Goal: Information Seeking & Learning: Find specific fact

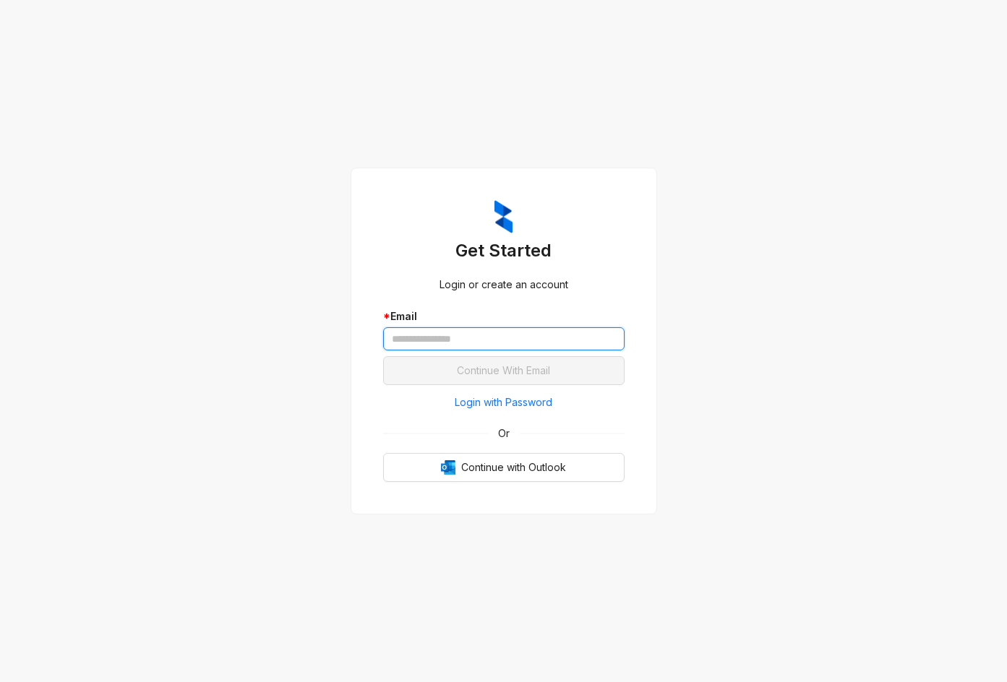
click at [538, 345] on input "text" at bounding box center [503, 338] width 241 height 23
click at [518, 405] on span "Login with Password" at bounding box center [504, 403] width 98 height 16
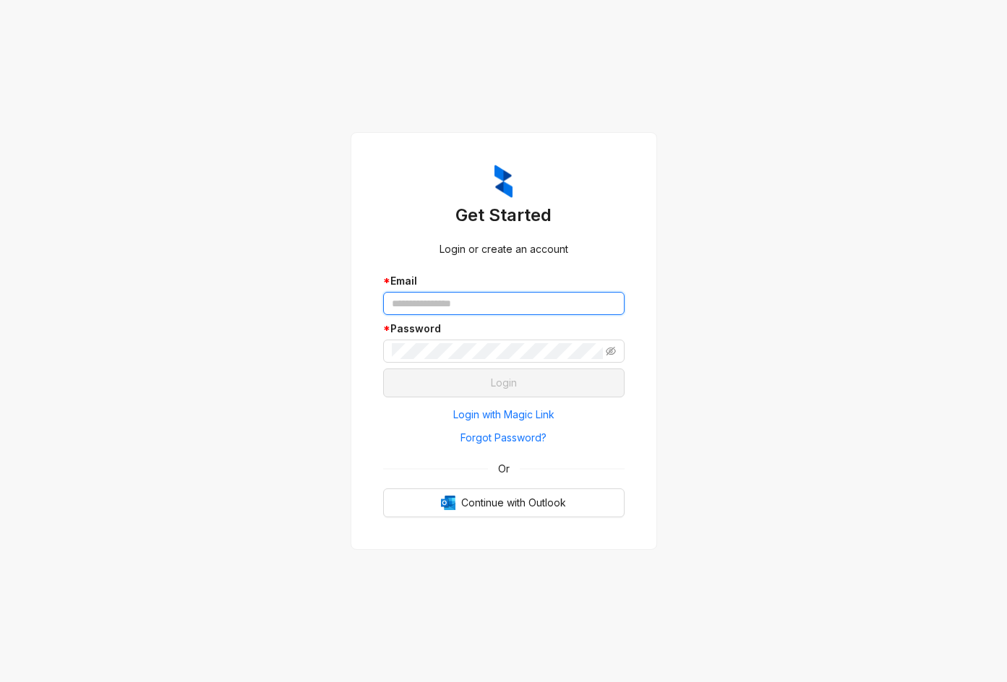
click at [523, 298] on input "text" at bounding box center [503, 303] width 241 height 23
type input "**********"
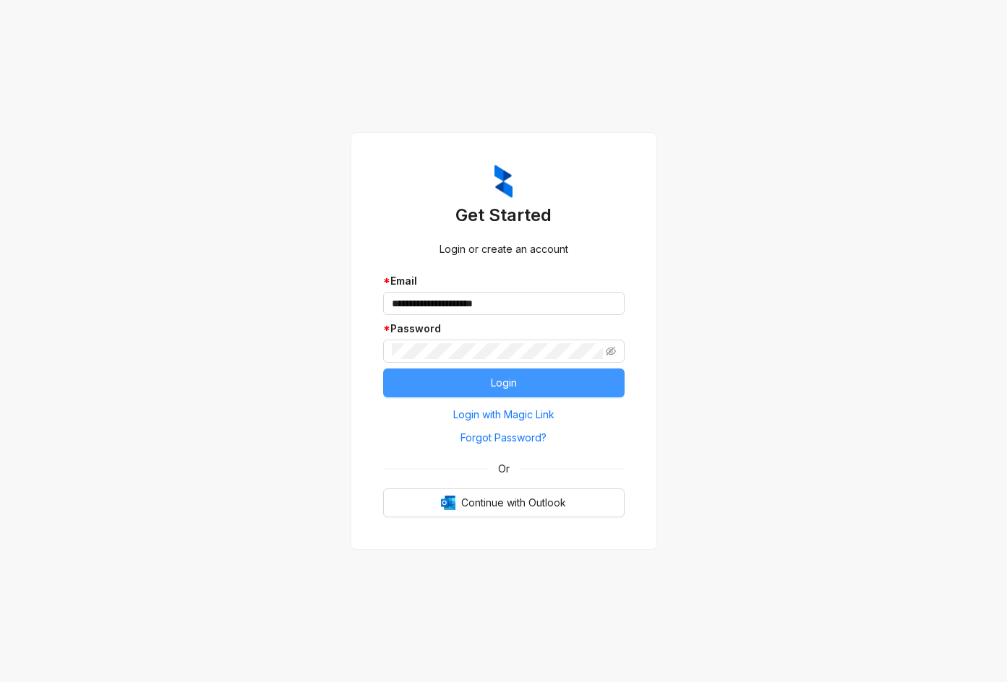
click at [530, 378] on button "Login" at bounding box center [503, 383] width 241 height 29
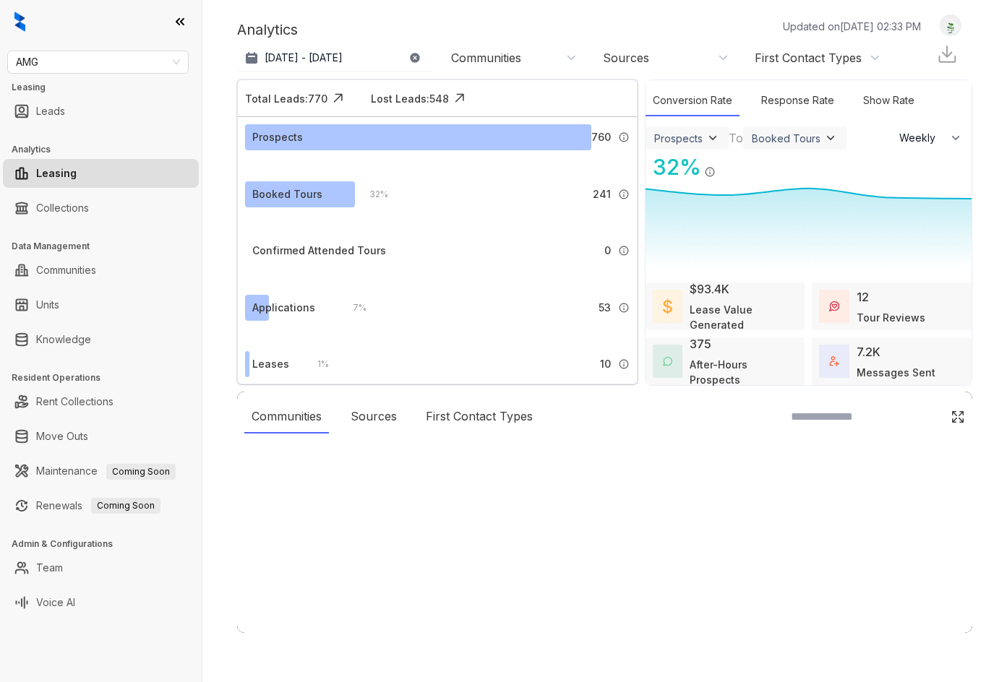
select select "******"
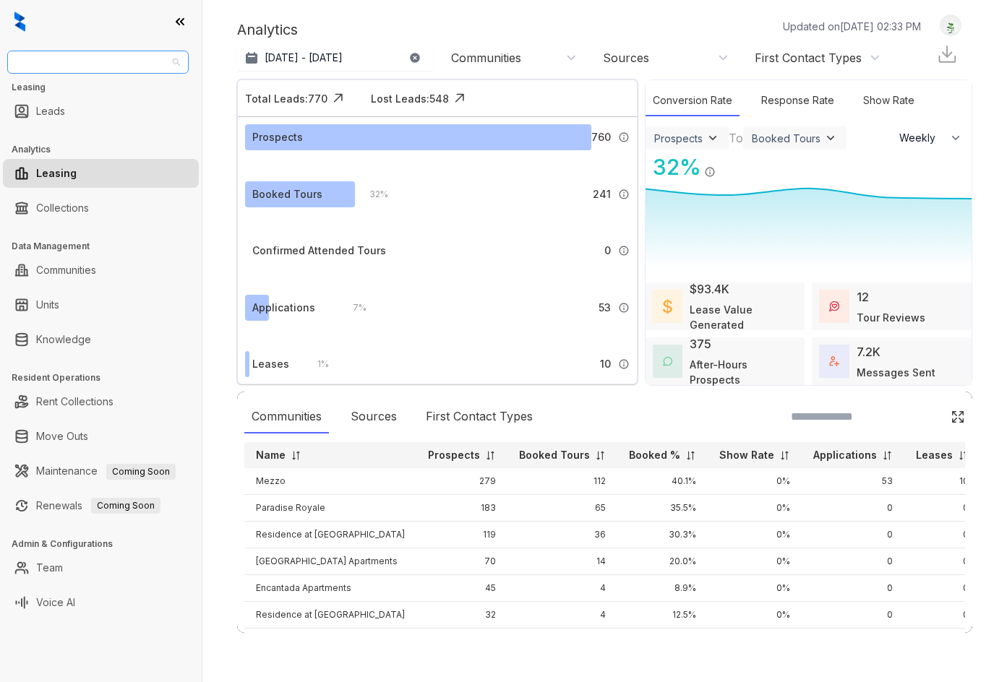
click at [60, 66] on span "AMG" at bounding box center [98, 62] width 164 height 22
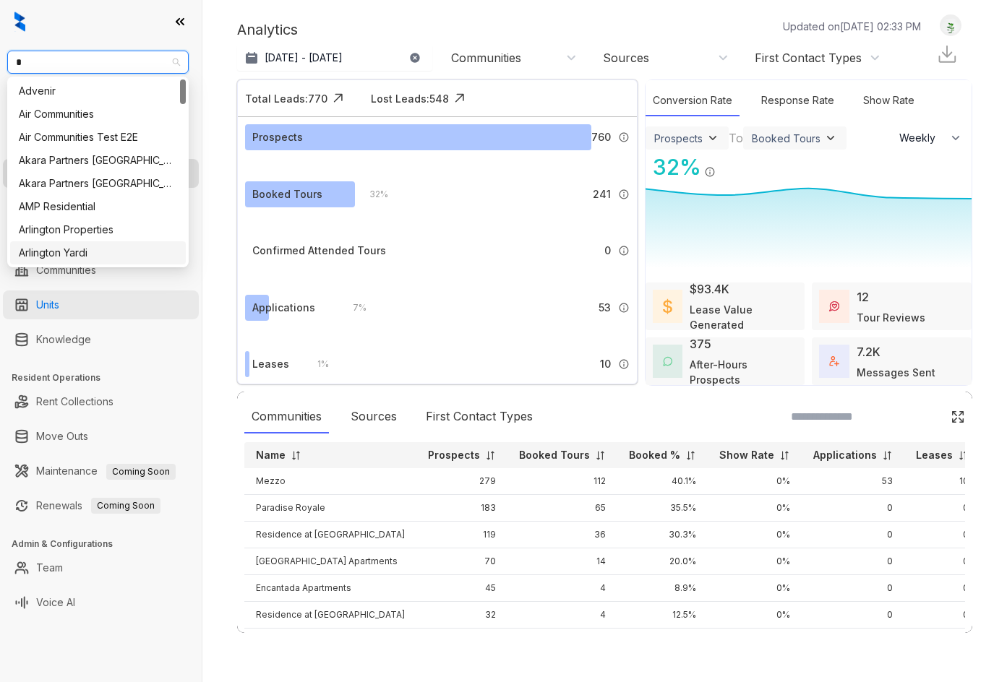
type input "*"
click at [59, 307] on link "Units" at bounding box center [47, 304] width 23 height 29
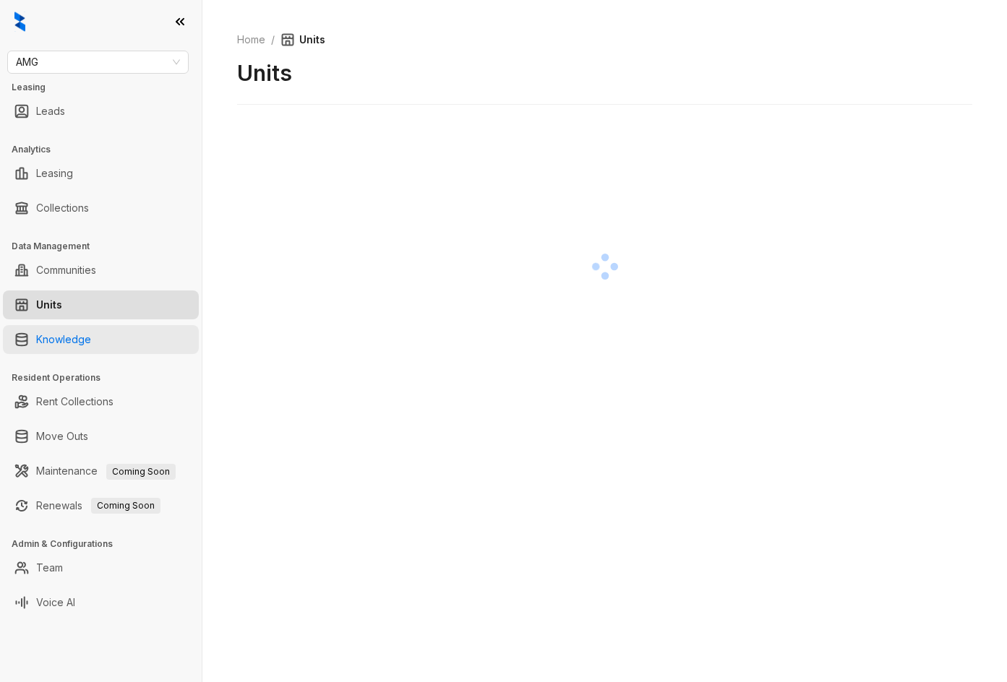
click at [80, 338] on link "Knowledge" at bounding box center [63, 339] width 55 height 29
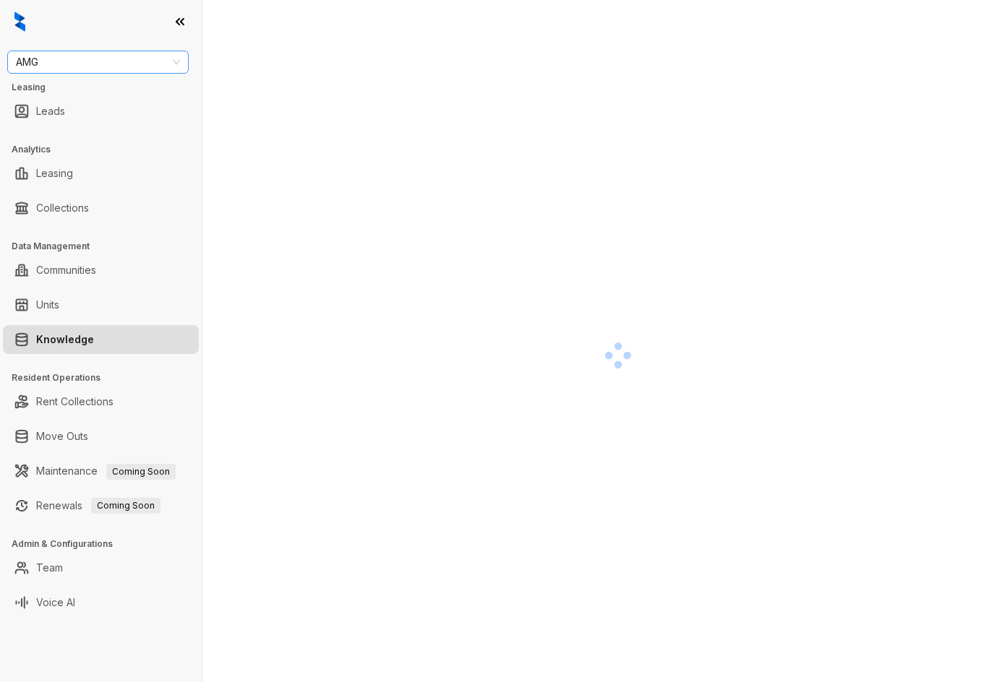
click at [92, 66] on span "AMG" at bounding box center [98, 62] width 164 height 22
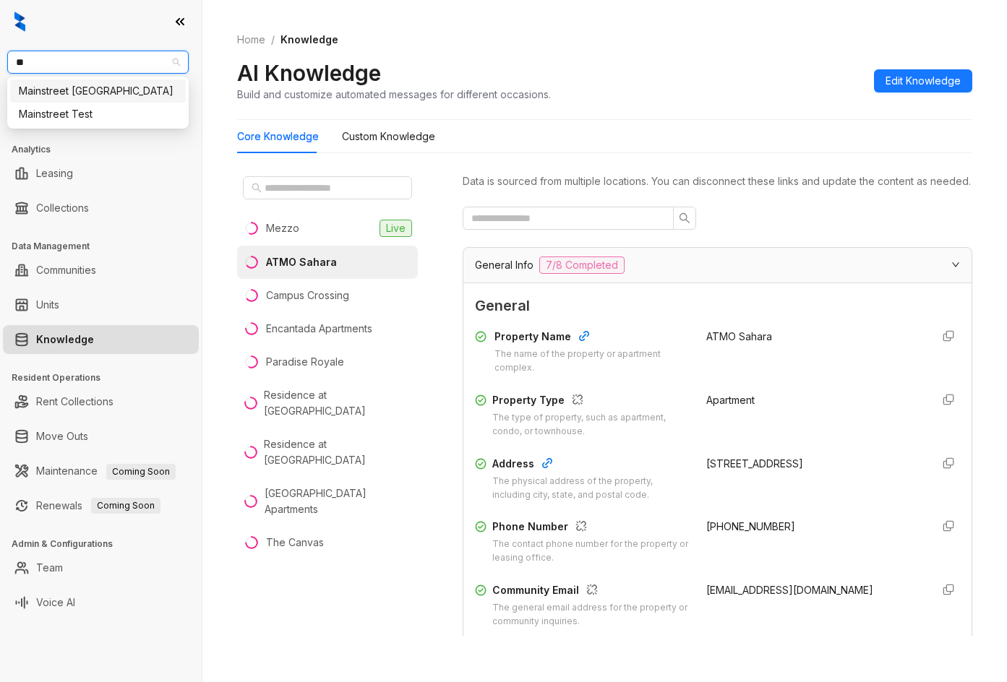
type input "***"
click at [89, 92] on div "Indus" at bounding box center [98, 91] width 158 height 16
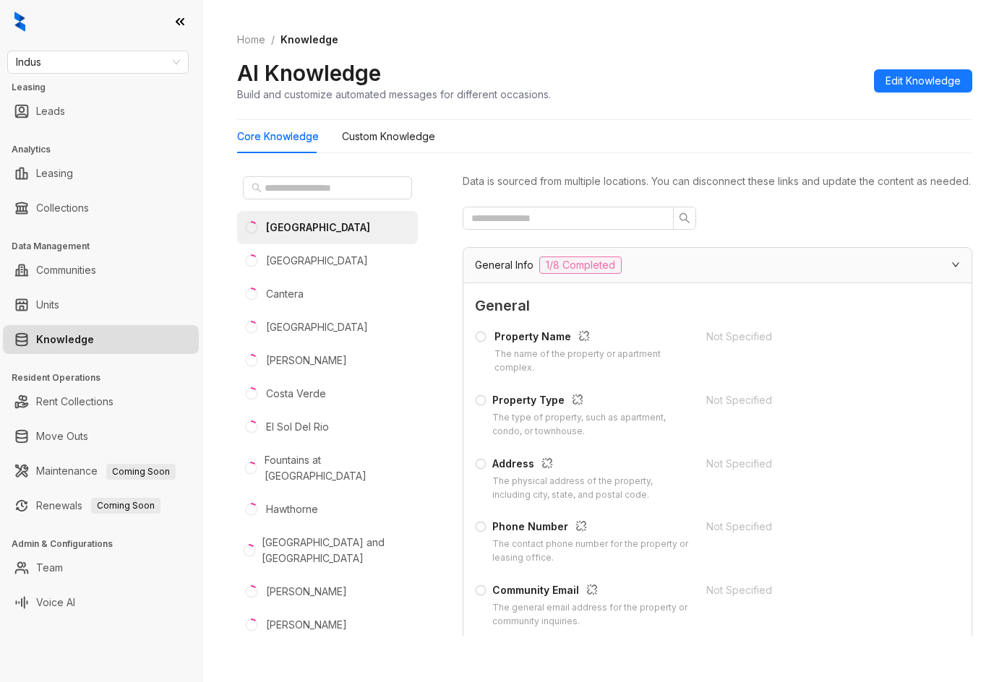
click at [113, 75] on div "Indus Leasing Leads Analytics Leasing Collections Data Management Communities U…" at bounding box center [101, 341] width 202 height 682
click at [116, 68] on span "Indus" at bounding box center [98, 62] width 164 height 22
type input "*****"
click at [121, 86] on div "Indus (Realpage/Knock)" at bounding box center [98, 91] width 158 height 16
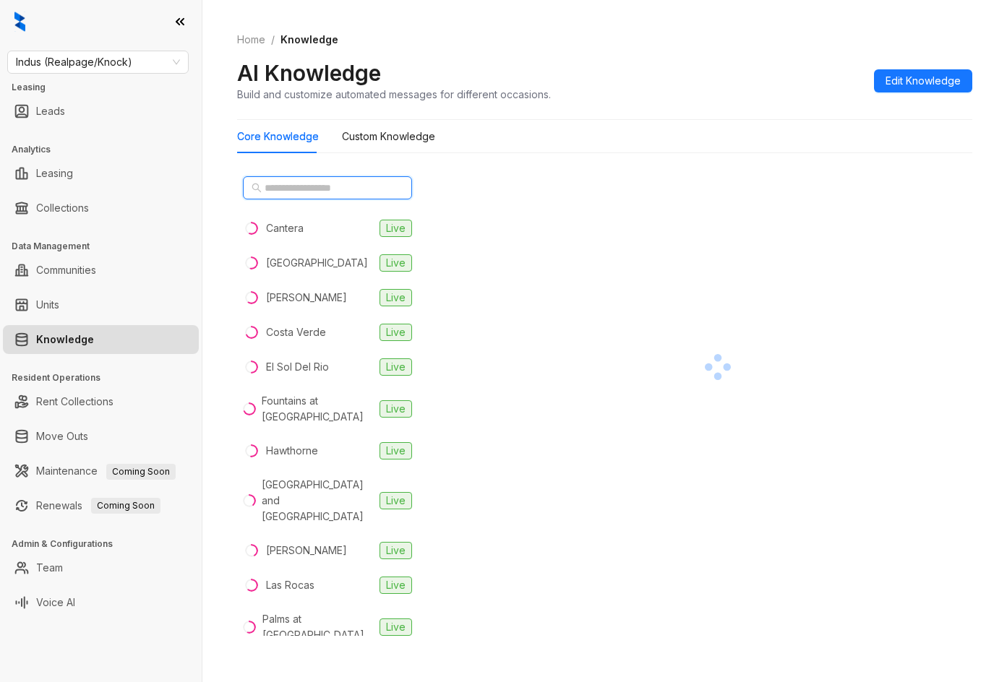
click at [332, 192] on input "text" at bounding box center [327, 188] width 127 height 16
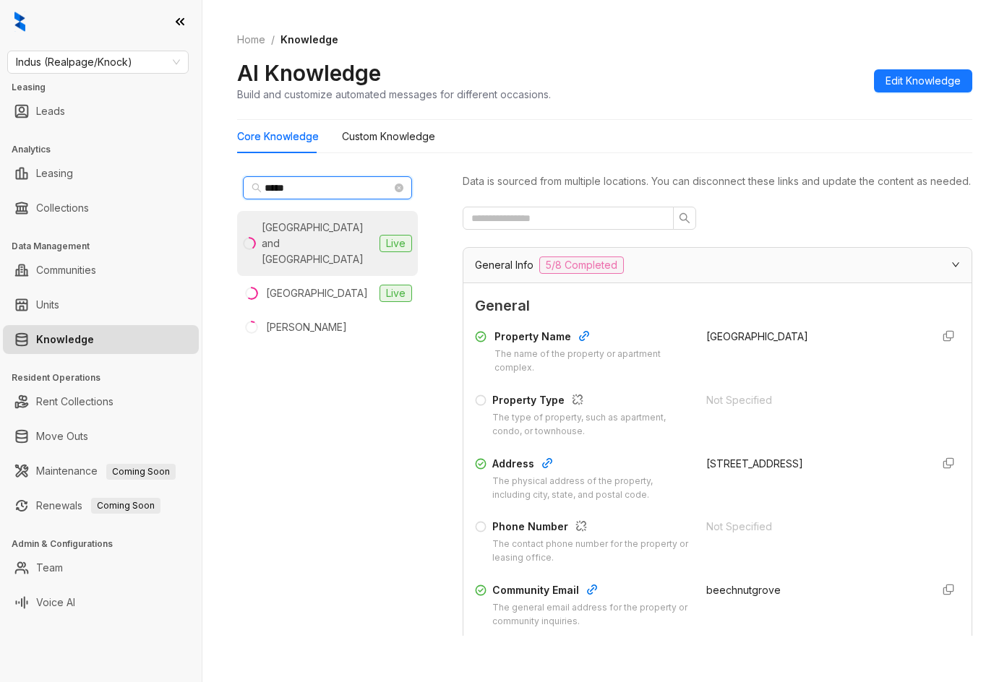
type input "*****"
click at [323, 259] on li "Huntington Village and Cambridge Crossing Live" at bounding box center [327, 243] width 181 height 65
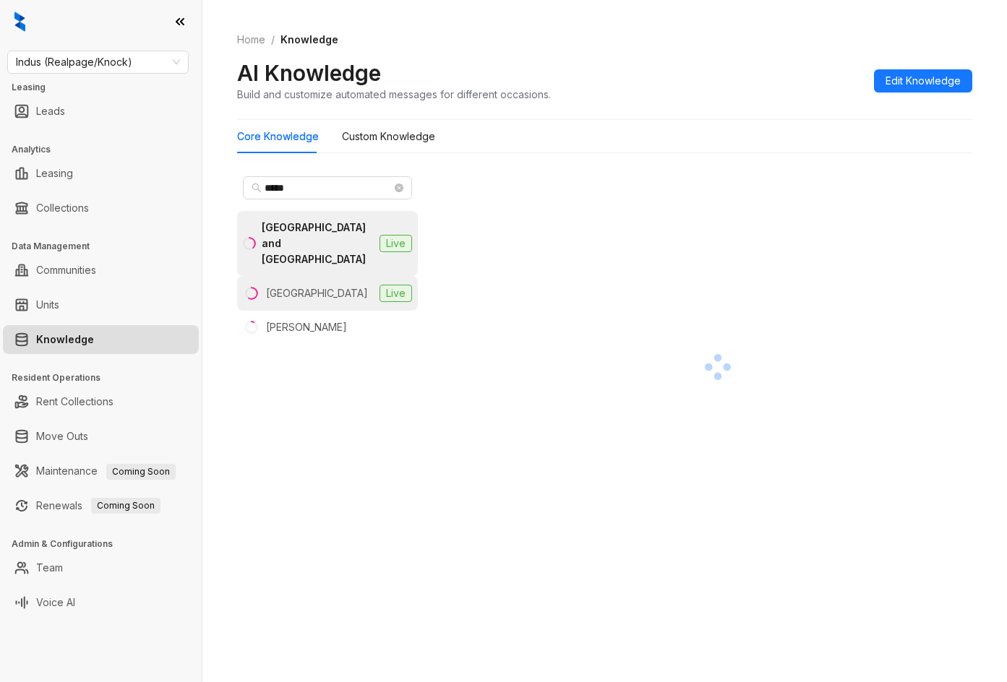
click at [327, 285] on div "[GEOGRAPHIC_DATA]" at bounding box center [317, 293] width 102 height 16
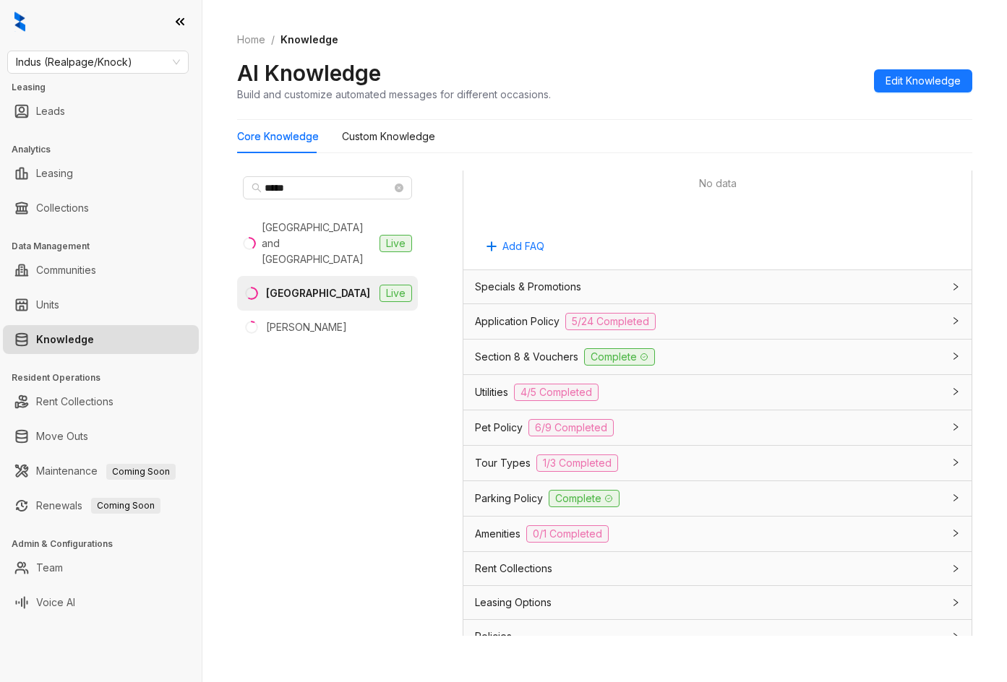
scroll to position [1005, 0]
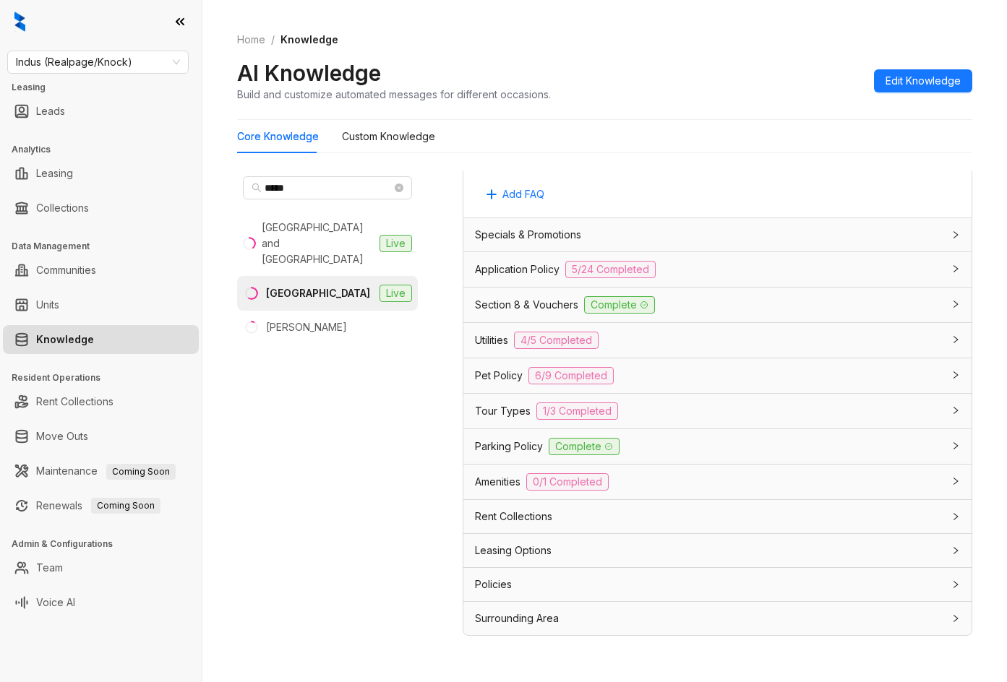
click at [777, 296] on div "Section 8 & Vouchers Complete" at bounding box center [717, 305] width 508 height 35
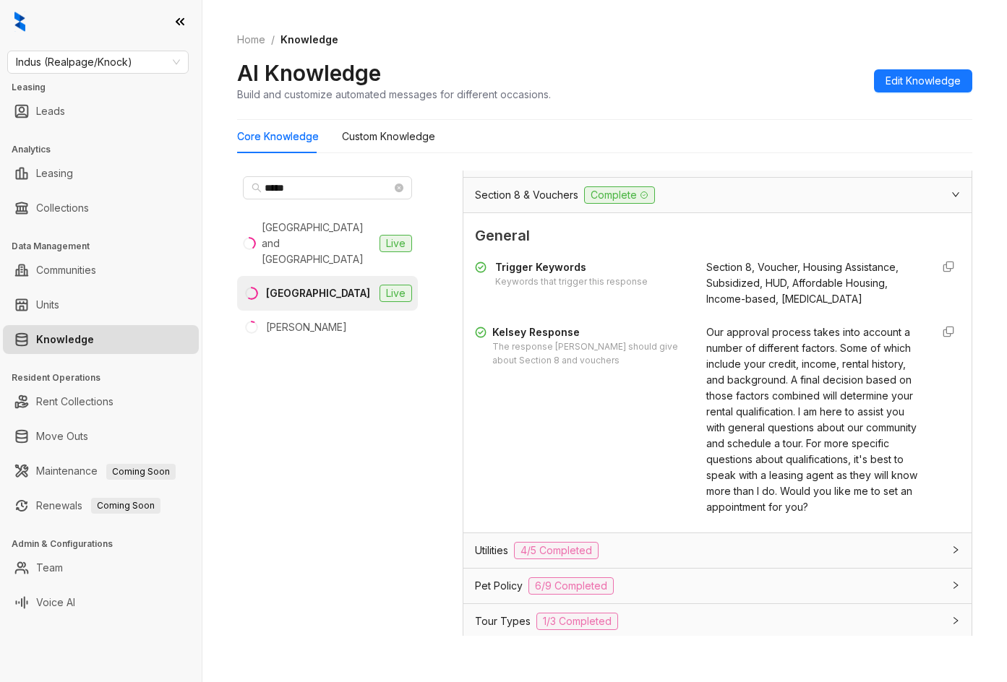
scroll to position [1155, 0]
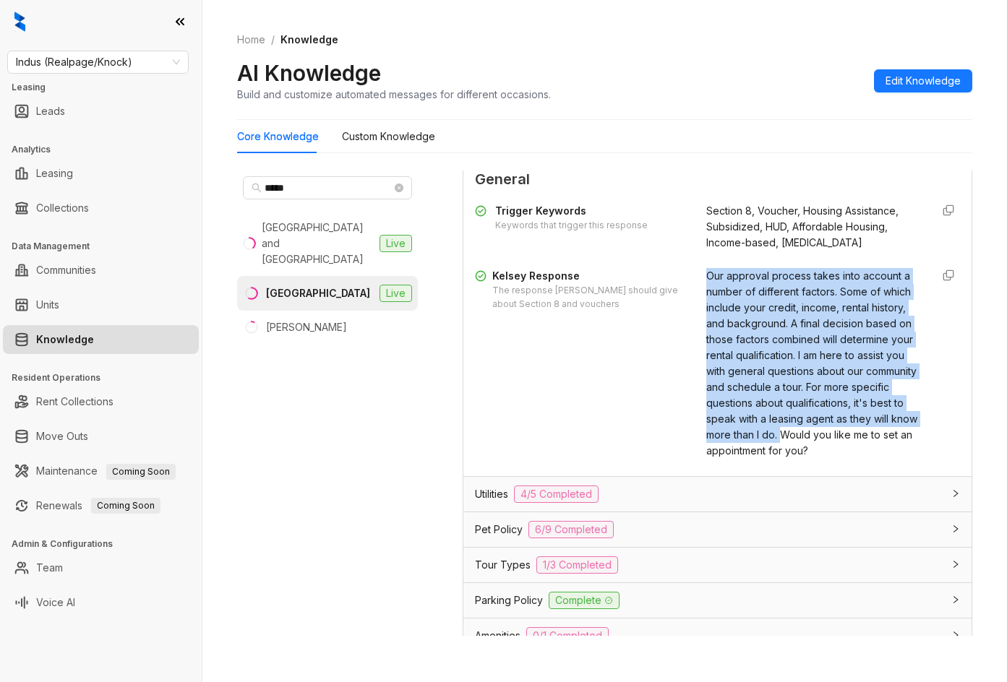
drag, startPoint x: 697, startPoint y: 293, endPoint x: 719, endPoint y: 470, distance: 178.4
click at [718, 457] on span "Our approval process takes into account a number of different factors. Some of …" at bounding box center [811, 363] width 211 height 187
copy span "Our approval process takes into account a number of different factors. Some of …"
